Goal: Check status: Check status

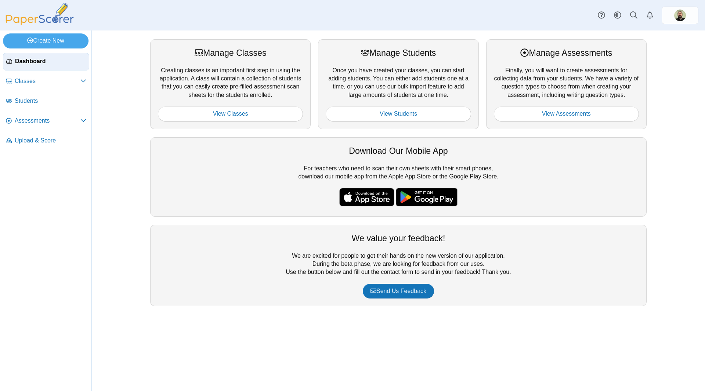
click at [25, 63] on span "Dashboard" at bounding box center [50, 61] width 71 height 8
click at [229, 111] on link "View Classes" at bounding box center [230, 113] width 145 height 15
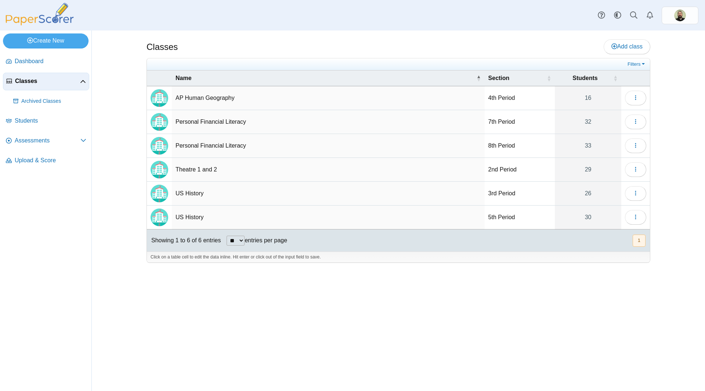
click at [227, 188] on td "US History" at bounding box center [328, 194] width 313 height 24
click at [513, 192] on td "3rd Period" at bounding box center [519, 194] width 70 height 24
click at [635, 192] on icon "button" at bounding box center [635, 193] width 6 height 6
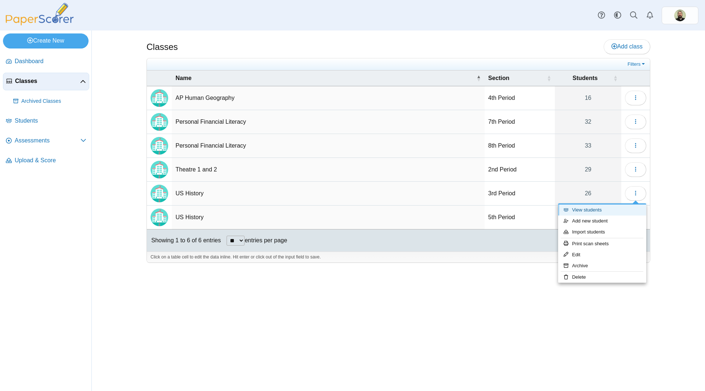
click at [584, 207] on link "View students" at bounding box center [602, 209] width 88 height 11
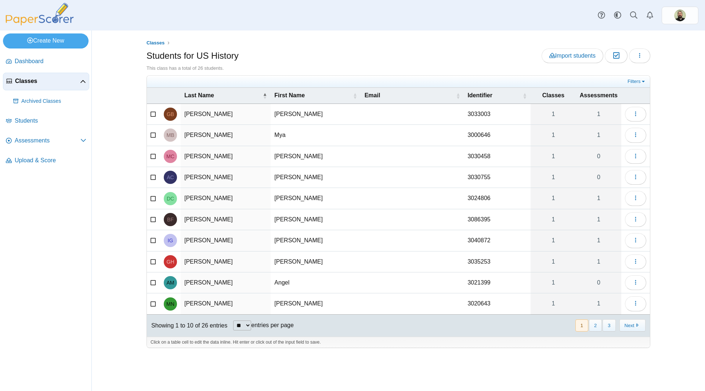
click at [248, 327] on select "** ** ** ***" at bounding box center [242, 325] width 18 height 10
select select "**"
click at [233, 320] on select "** ** ** ***" at bounding box center [242, 325] width 18 height 10
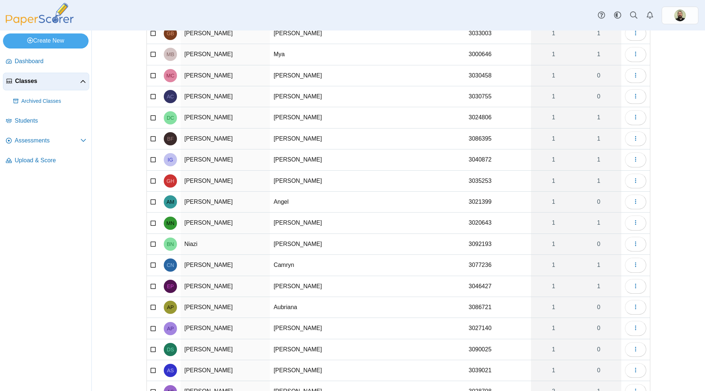
scroll to position [7, 0]
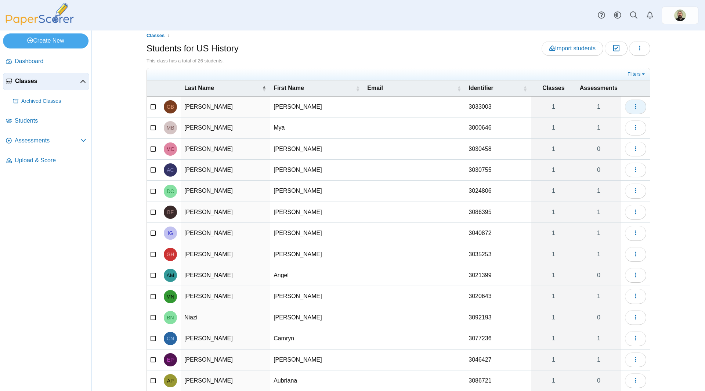
click at [638, 106] on button "button" at bounding box center [635, 106] width 21 height 15
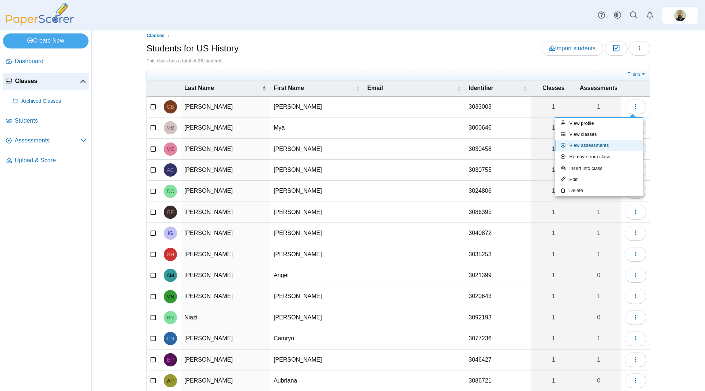
click at [607, 144] on link "View assessments" at bounding box center [599, 145] width 88 height 11
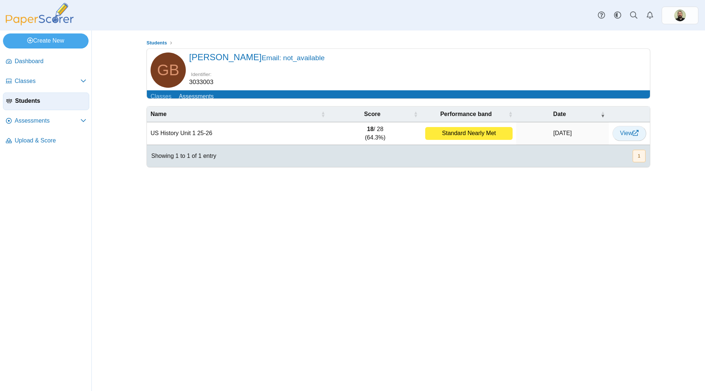
click at [630, 136] on span "View" at bounding box center [629, 133] width 18 height 6
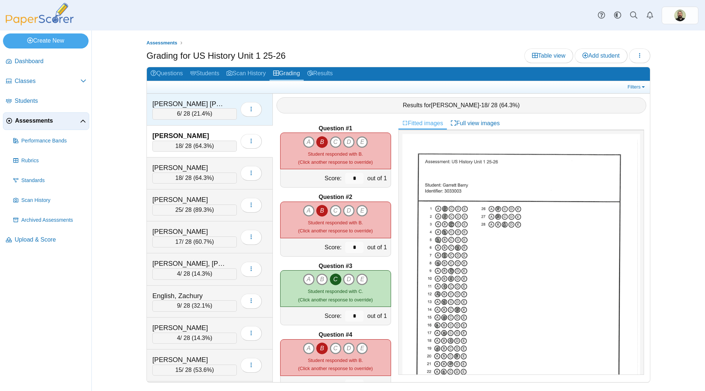
click at [197, 99] on div "Arredondo Delgado, Milagros" at bounding box center [188, 104] width 73 height 10
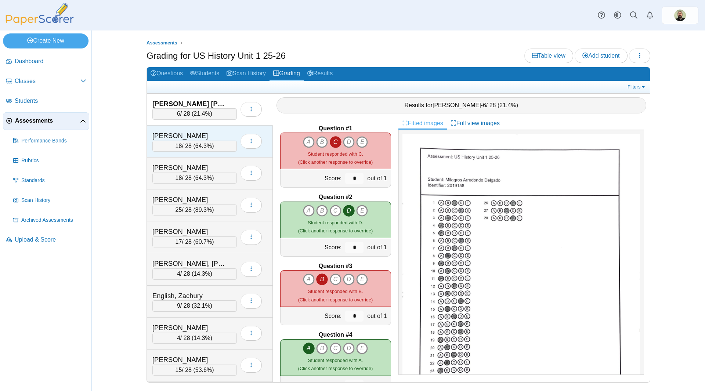
click at [190, 132] on div "Berry, Garrett" at bounding box center [188, 136] width 73 height 10
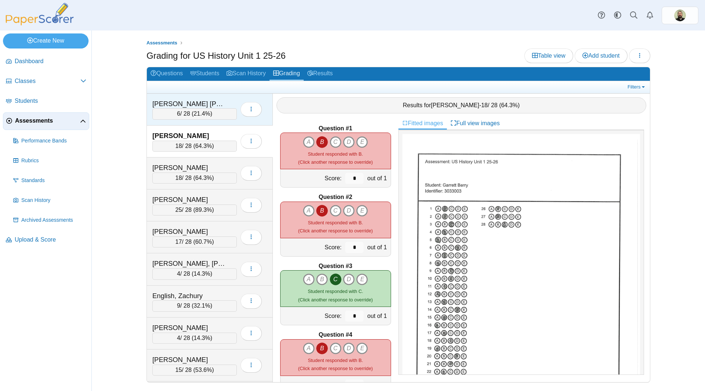
click at [199, 100] on div "Arredondo Delgado, Milagros" at bounding box center [188, 104] width 73 height 10
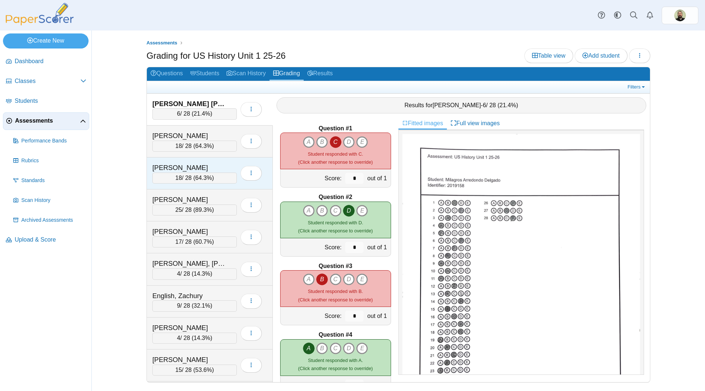
click at [200, 169] on div "Brooks, Mya" at bounding box center [188, 168] width 73 height 10
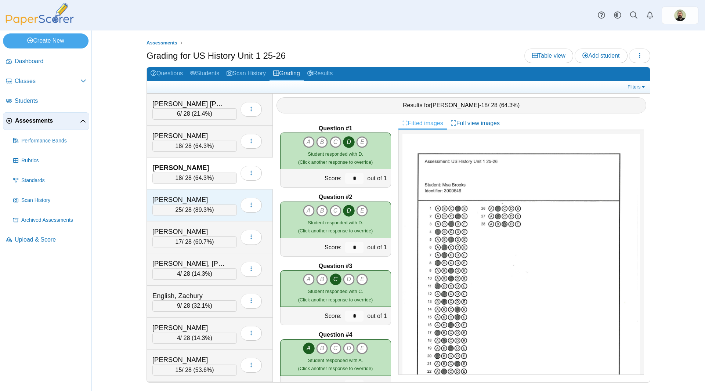
click at [200, 196] on div "[PERSON_NAME]" at bounding box center [188, 200] width 73 height 10
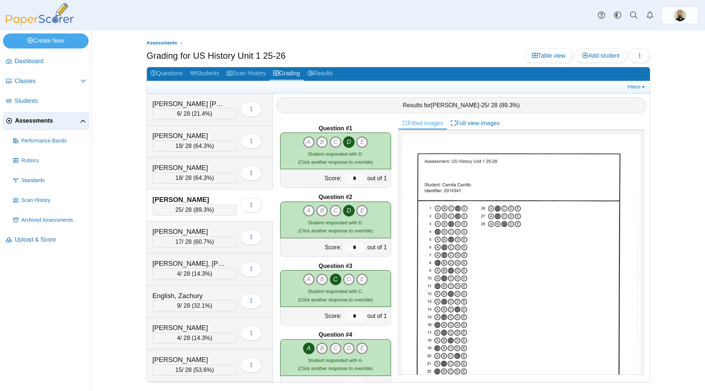
scroll to position [66, 0]
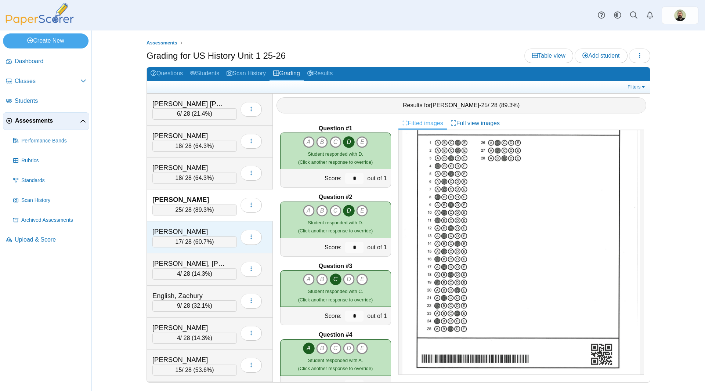
click at [207, 228] on div "[PERSON_NAME]" at bounding box center [188, 232] width 73 height 10
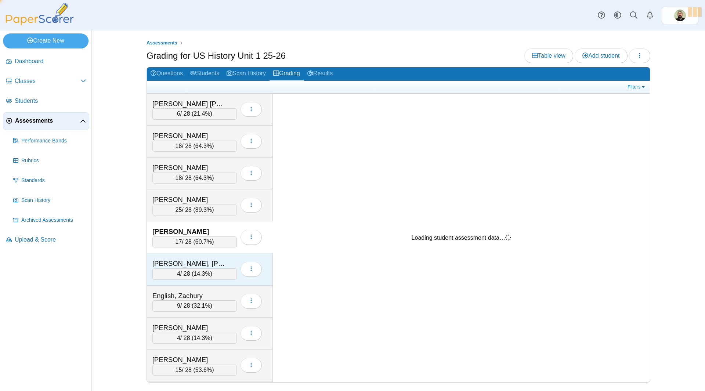
scroll to position [0, 0]
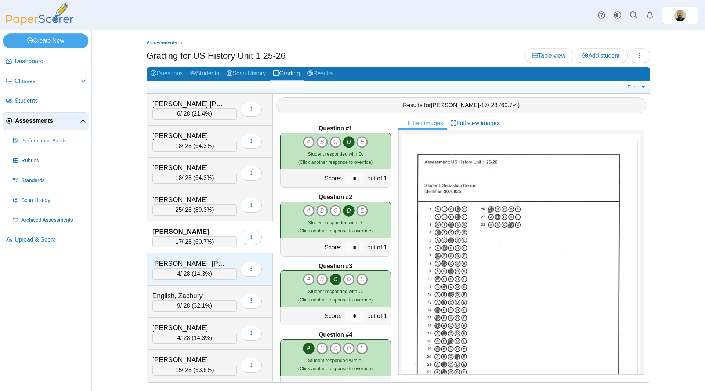
click at [214, 257] on div "Corral Mendoza, Dannelley 4 / 28 ( 14.3% )" at bounding box center [210, 269] width 126 height 32
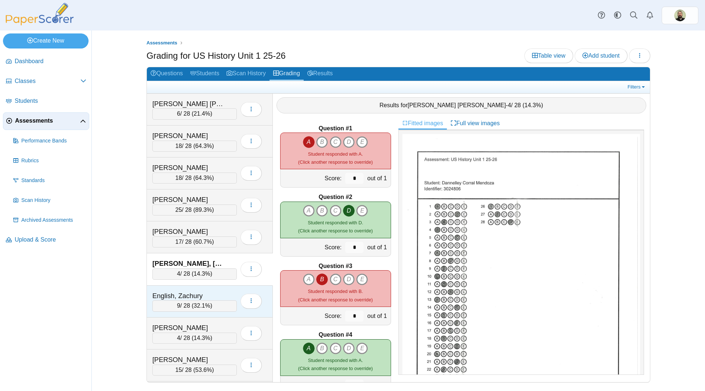
click at [214, 289] on div "English, Zachury 9 / 28 ( 32.1% ) Loading…" at bounding box center [210, 301] width 126 height 32
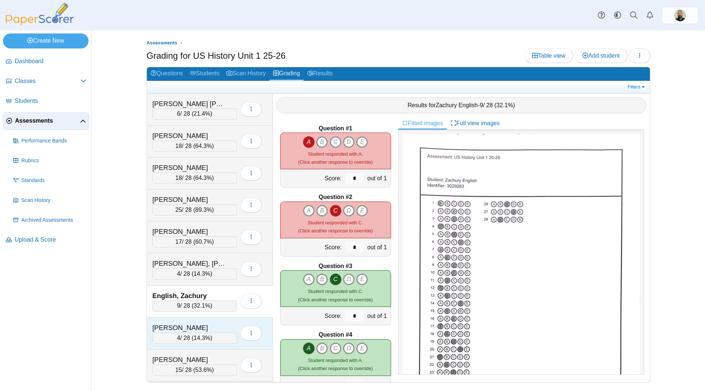
click at [214, 325] on div "[PERSON_NAME]" at bounding box center [188, 328] width 73 height 10
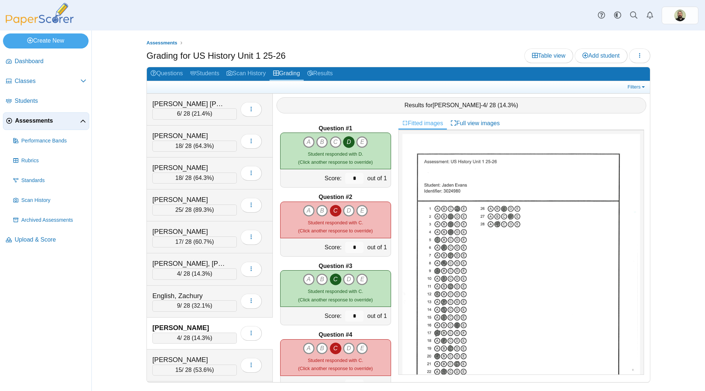
click at [203, 321] on div "Evans, Jaden 4 / 28 ( 14.3% ) Loading…" at bounding box center [210, 333] width 126 height 32
click at [196, 355] on div "[PERSON_NAME]" at bounding box center [188, 360] width 73 height 10
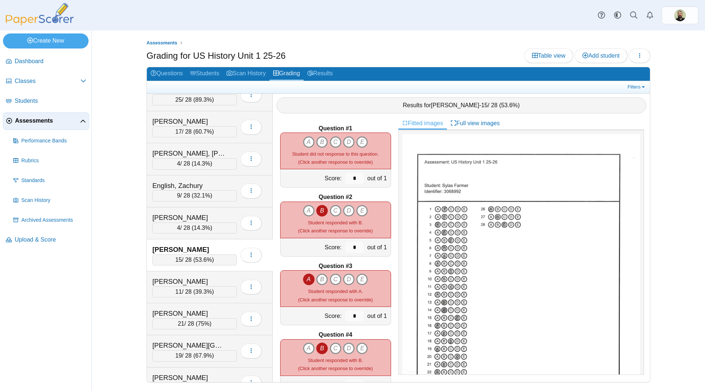
scroll to position [147, 0]
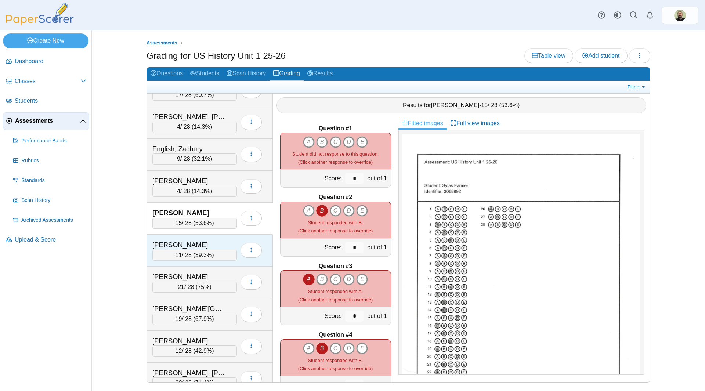
click at [204, 243] on div "[PERSON_NAME]" at bounding box center [188, 245] width 73 height 10
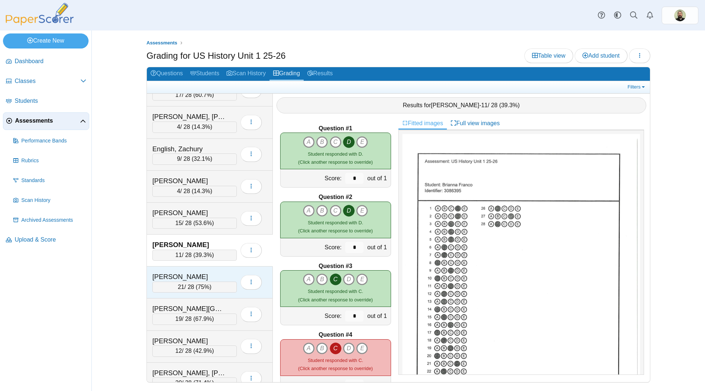
click at [201, 275] on div "[PERSON_NAME]" at bounding box center [188, 277] width 73 height 10
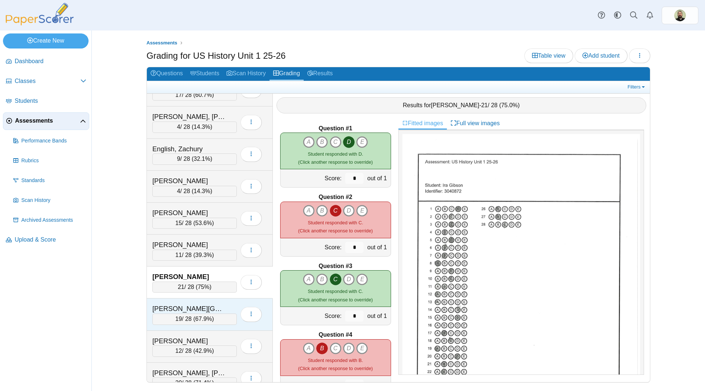
click at [200, 304] on div "[PERSON_NAME][GEOGRAPHIC_DATA]" at bounding box center [188, 309] width 73 height 10
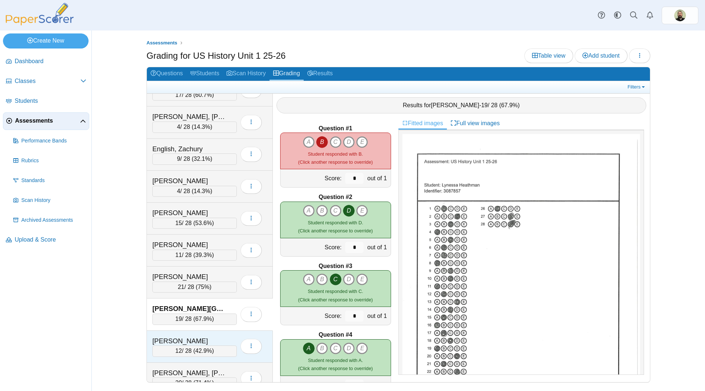
click at [199, 337] on div "[PERSON_NAME]" at bounding box center [188, 341] width 73 height 10
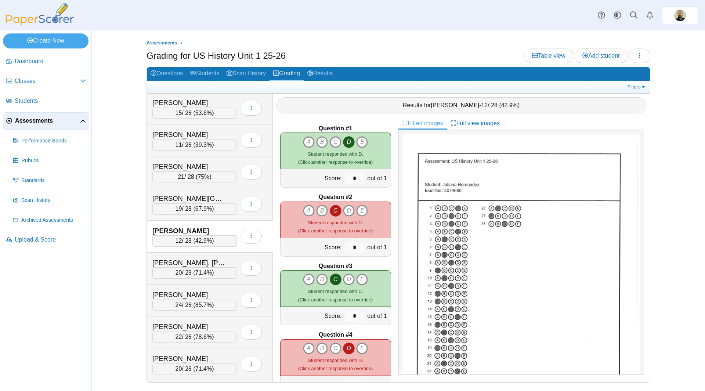
scroll to position [294, 0]
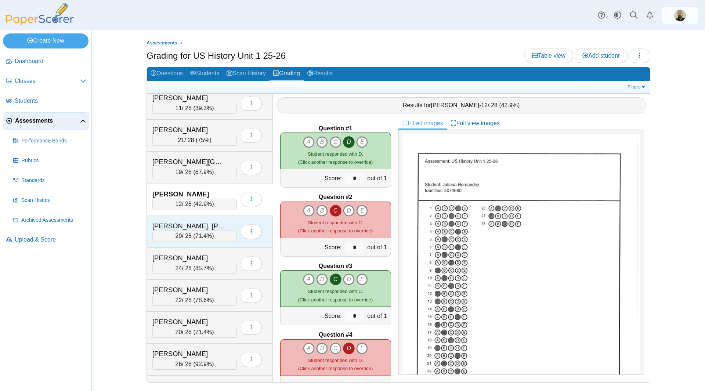
click at [193, 220] on div "Hernandez Rendon, Gian Carlo 20 / 28 ( 71.4% )" at bounding box center [210, 232] width 126 height 32
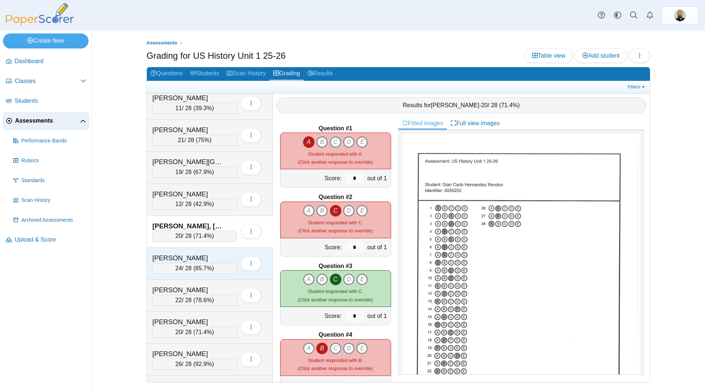
click at [196, 255] on div "[PERSON_NAME]" at bounding box center [188, 258] width 73 height 10
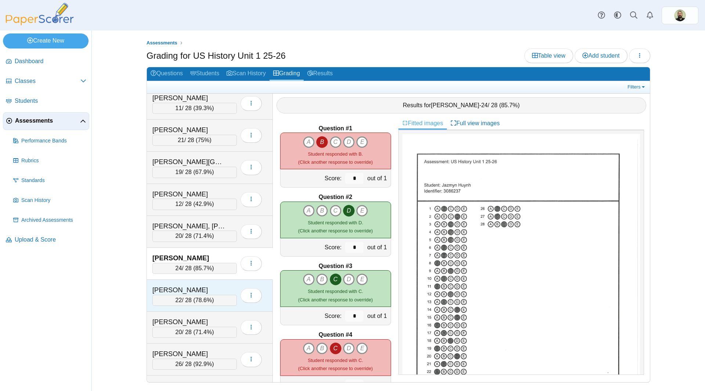
click at [193, 287] on div "[PERSON_NAME]" at bounding box center [188, 290] width 73 height 10
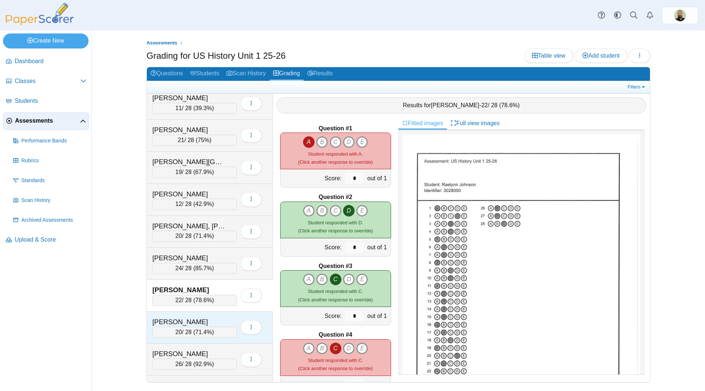
click at [191, 316] on div "Kluge, Meghan 20 / 28 ( 71.4% ) Loading…" at bounding box center [210, 328] width 126 height 32
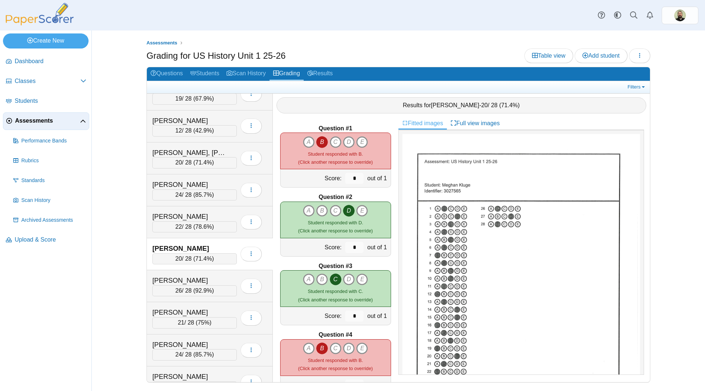
scroll to position [404, 0]
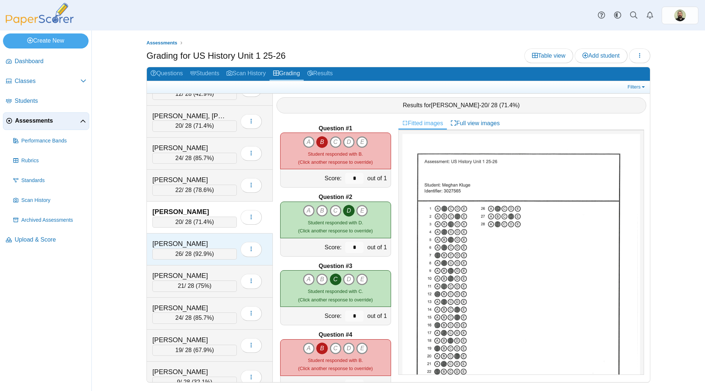
click at [188, 241] on div "[PERSON_NAME]" at bounding box center [188, 244] width 73 height 10
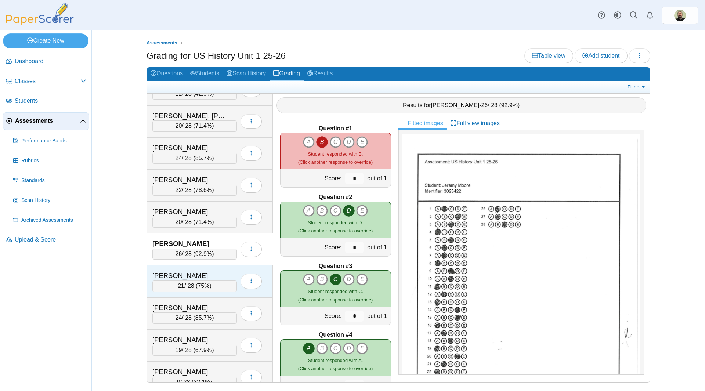
click at [188, 271] on div "[PERSON_NAME]" at bounding box center [188, 276] width 73 height 10
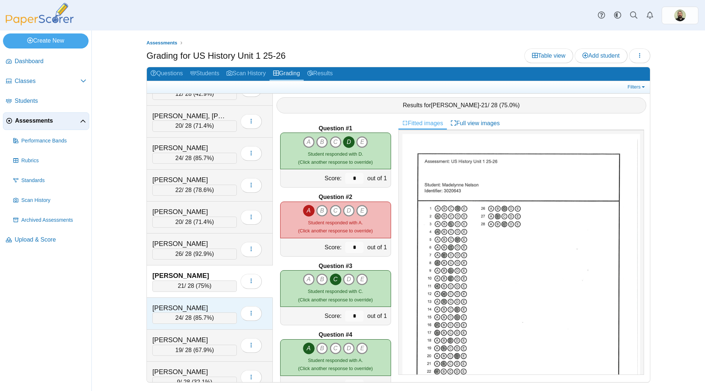
click at [187, 303] on div "[PERSON_NAME]" at bounding box center [188, 308] width 73 height 10
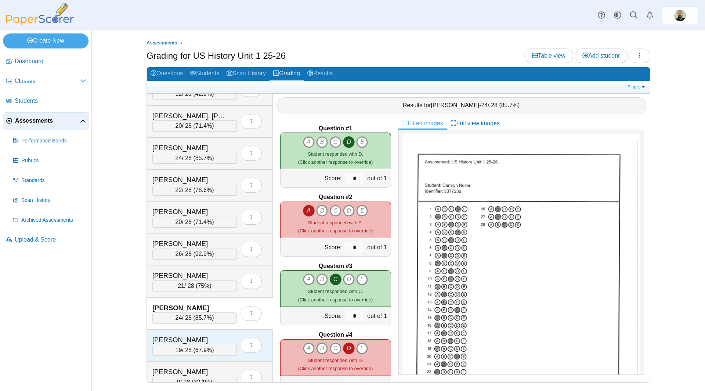
click at [186, 339] on div "[PERSON_NAME]" at bounding box center [188, 340] width 73 height 10
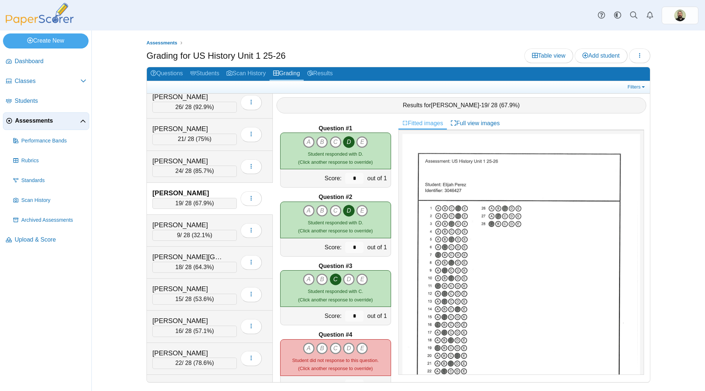
scroll to position [624, 0]
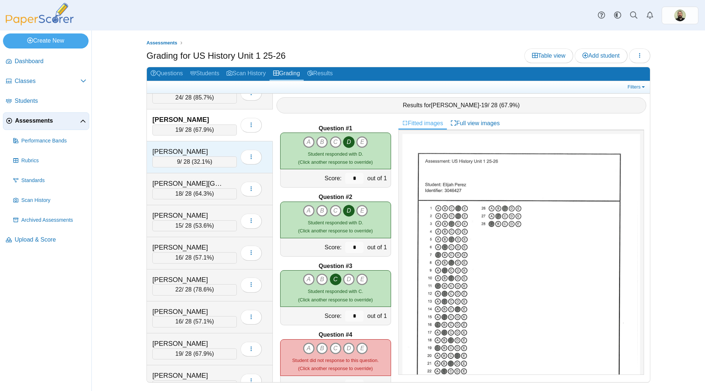
click at [202, 147] on div "[PERSON_NAME]" at bounding box center [188, 152] width 73 height 10
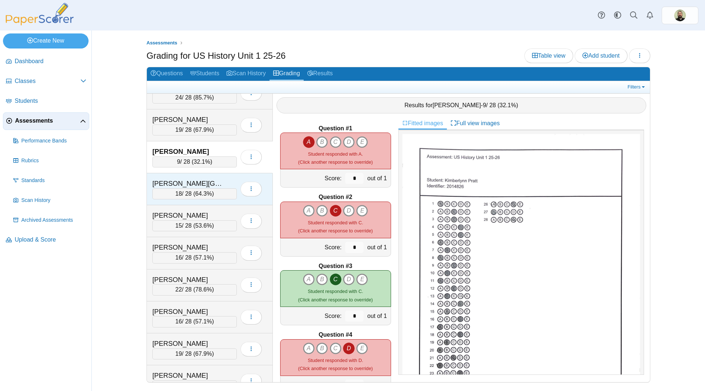
click at [190, 177] on div "Ragsdale, Xaria 18 / 28 ( 64.3% ) Loading…" at bounding box center [210, 189] width 126 height 32
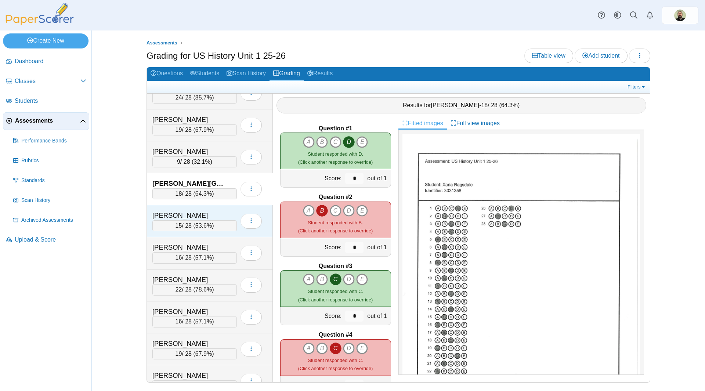
click at [185, 211] on div "[PERSON_NAME]" at bounding box center [188, 216] width 73 height 10
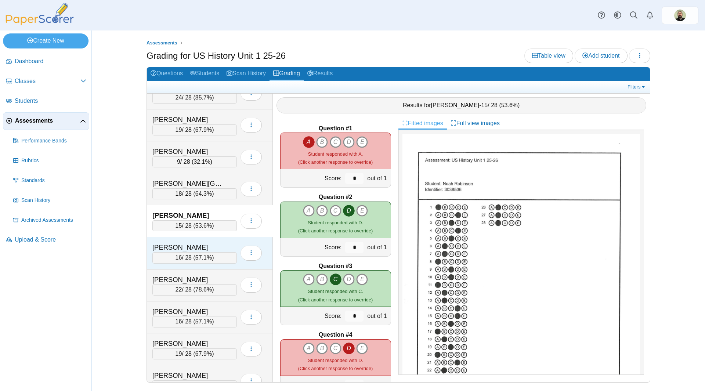
click at [185, 244] on div "[PERSON_NAME]" at bounding box center [188, 248] width 73 height 10
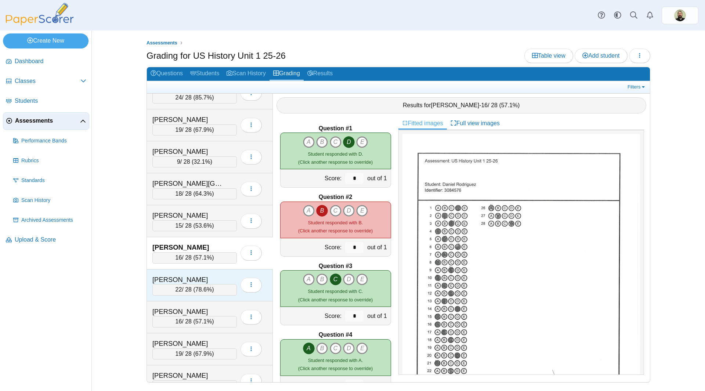
click at [185, 274] on div "Romero, Jada 22 / 28 ( 78.6% ) Loading…" at bounding box center [210, 285] width 126 height 32
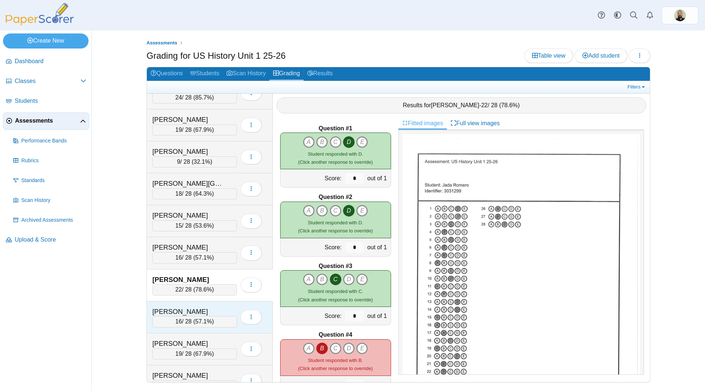
click at [187, 311] on div "[PERSON_NAME]" at bounding box center [188, 312] width 73 height 10
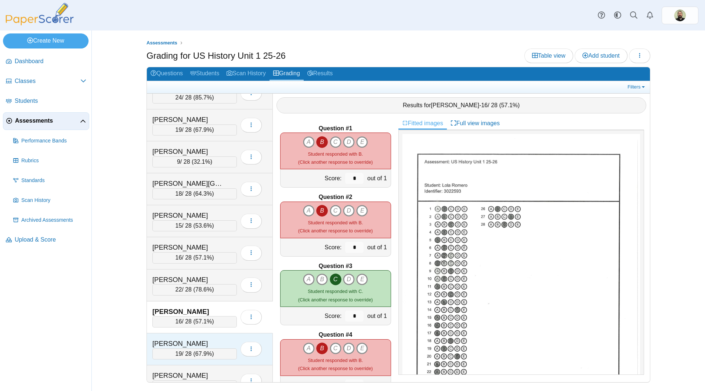
click at [195, 338] on div "Sakhizada, Najma 19 / 28 ( 67.9% ) Loading…" at bounding box center [210, 349] width 126 height 32
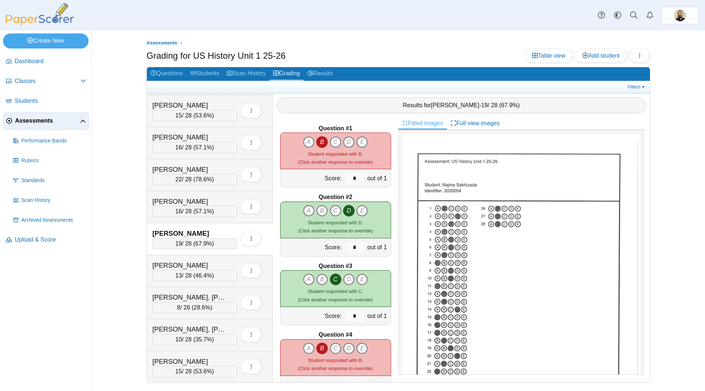
scroll to position [771, 0]
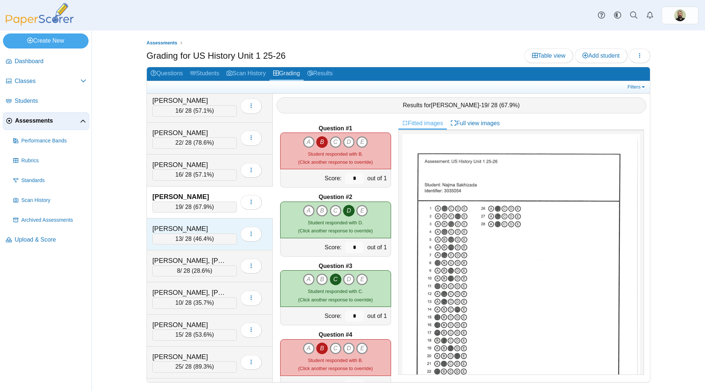
click at [193, 226] on div "[PERSON_NAME]" at bounding box center [188, 229] width 73 height 10
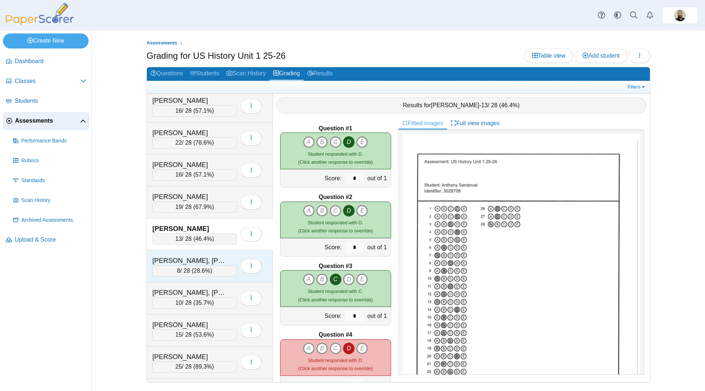
click at [187, 256] on div "[PERSON_NAME], [PERSON_NAME]" at bounding box center [188, 261] width 73 height 10
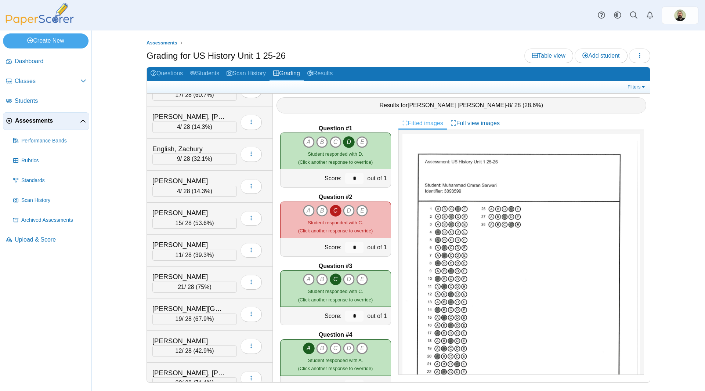
scroll to position [0, 0]
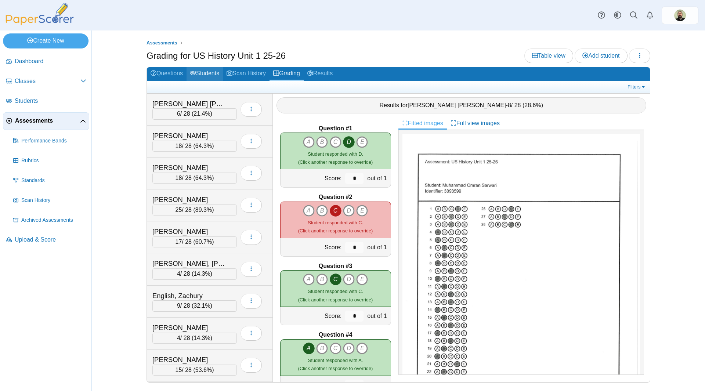
click at [203, 70] on link "Students" at bounding box center [204, 74] width 36 height 14
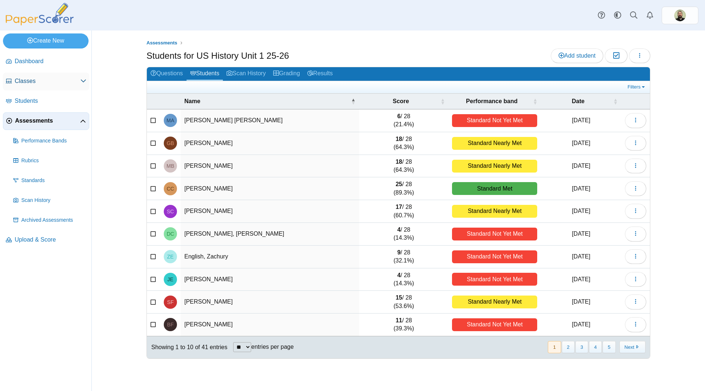
click at [29, 80] on span "Classes" at bounding box center [48, 81] width 66 height 8
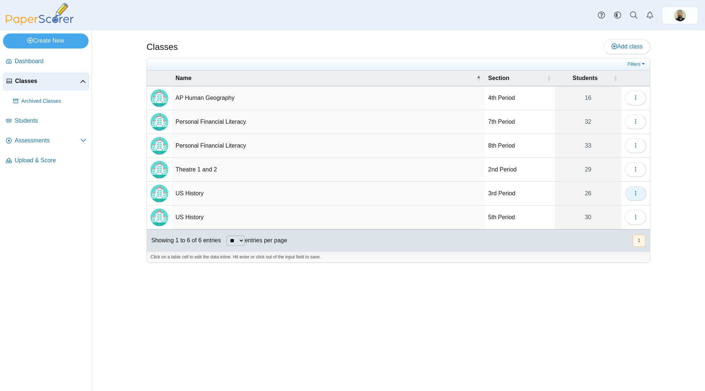
click at [644, 191] on button "button" at bounding box center [635, 193] width 21 height 15
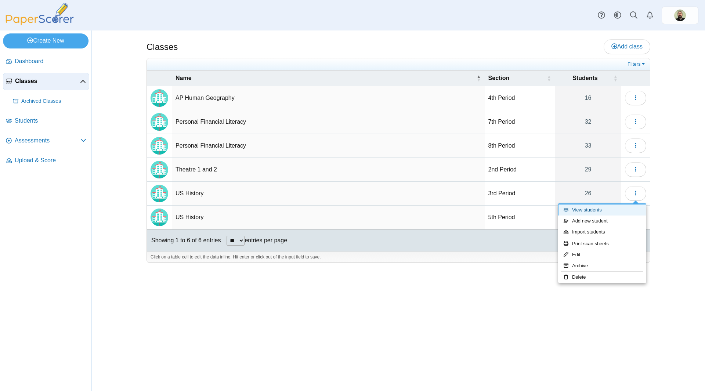
click at [593, 210] on link "View students" at bounding box center [602, 209] width 88 height 11
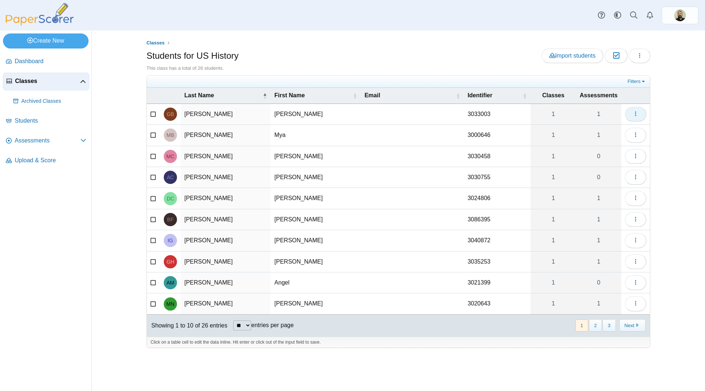
click at [638, 114] on icon "button" at bounding box center [635, 114] width 6 height 6
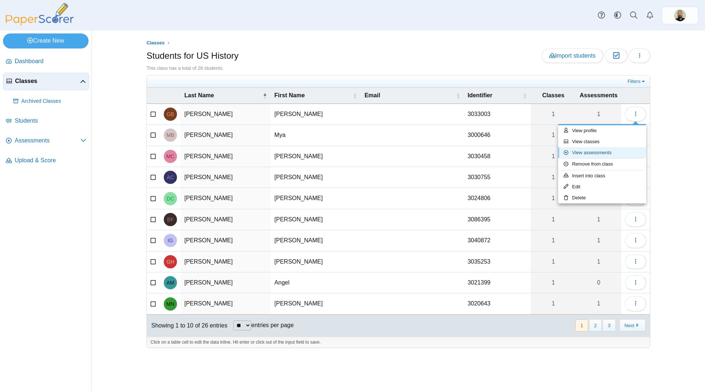
click at [589, 154] on link "View assessments" at bounding box center [602, 152] width 88 height 11
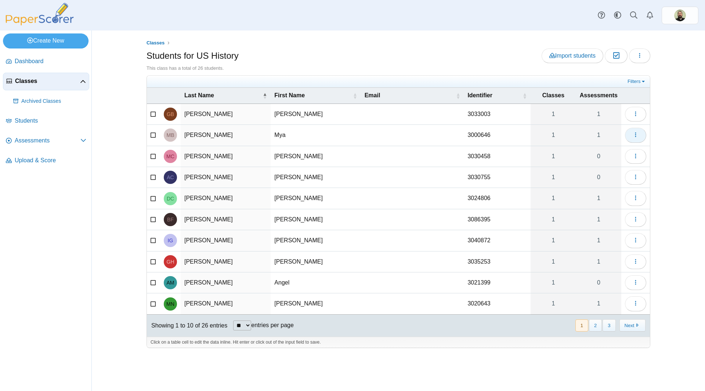
click at [630, 134] on button "button" at bounding box center [635, 135] width 21 height 15
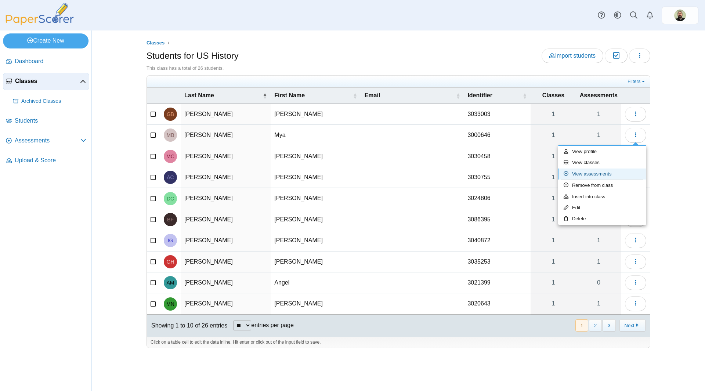
click at [579, 175] on link "View assessments" at bounding box center [602, 173] width 88 height 11
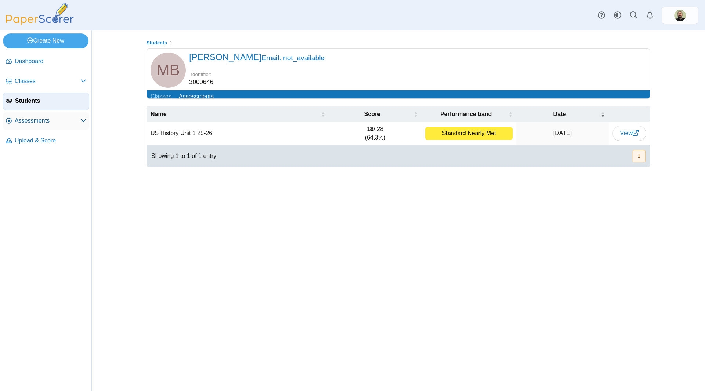
click at [23, 122] on span "Assessments" at bounding box center [48, 121] width 66 height 8
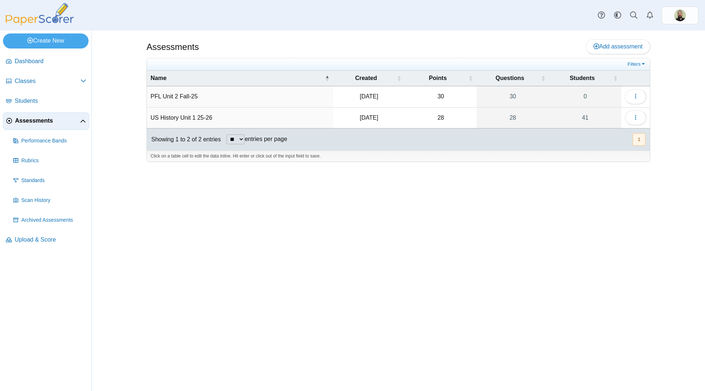
click at [181, 118] on td "US History Unit 1 25-26" at bounding box center [240, 118] width 186 height 21
click at [641, 115] on button "button" at bounding box center [635, 117] width 21 height 15
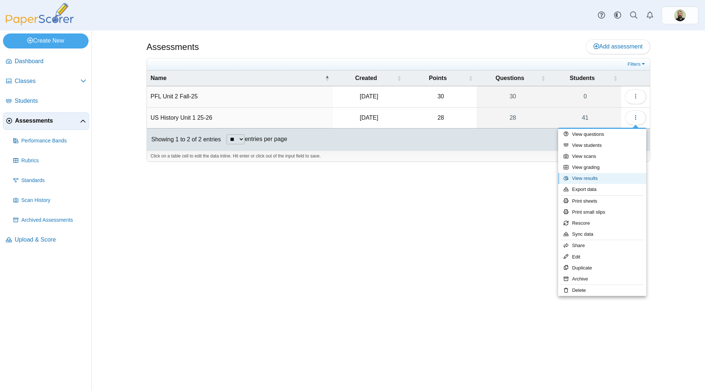
click at [588, 179] on link "View results" at bounding box center [602, 178] width 88 height 11
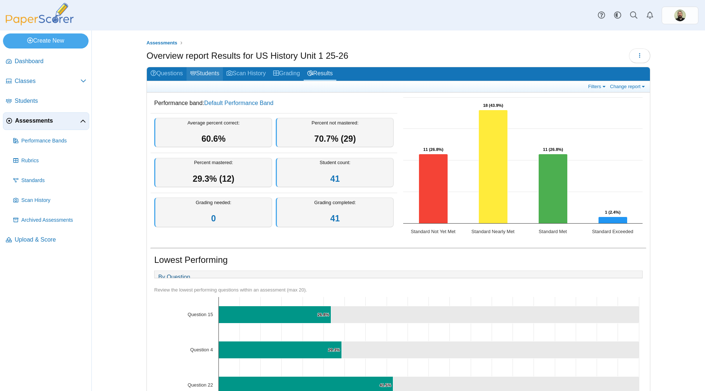
click at [206, 73] on link "Students" at bounding box center [204, 74] width 36 height 14
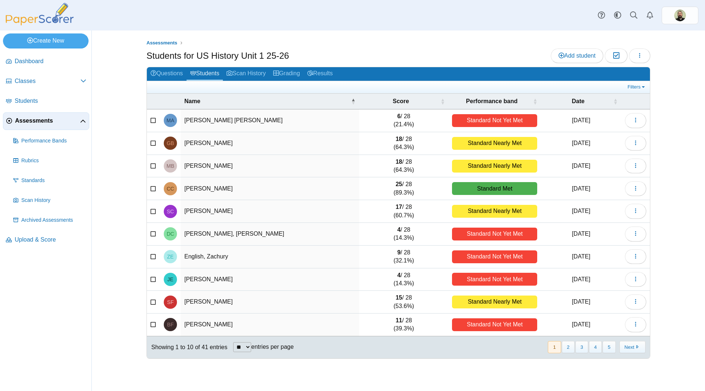
click at [248, 347] on select "** ** ** ***" at bounding box center [242, 347] width 18 height 10
select select "**"
click at [233, 342] on select "** ** ** ***" at bounding box center [242, 347] width 18 height 10
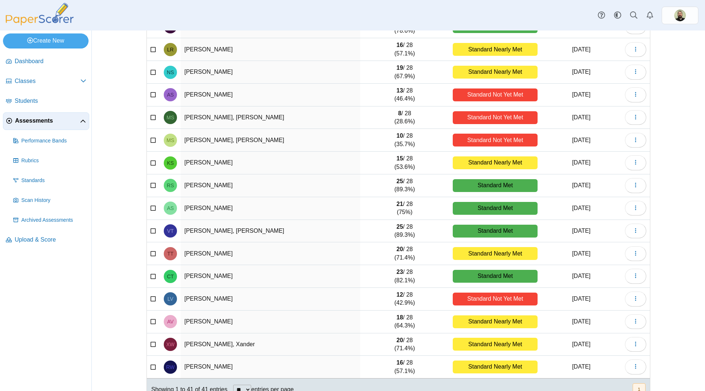
scroll to position [677, 0]
